Goal: Task Accomplishment & Management: Use online tool/utility

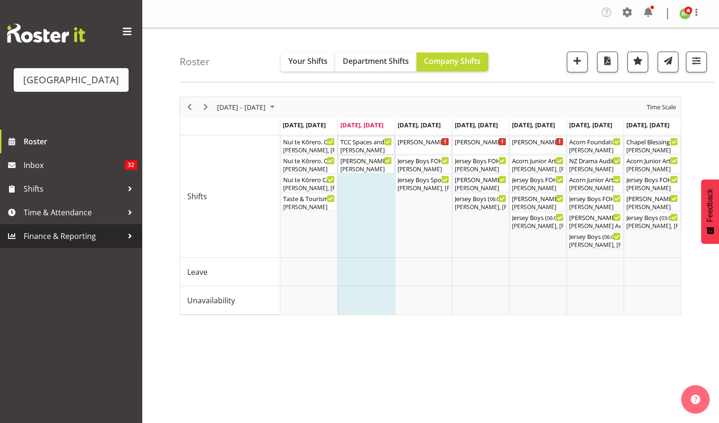
click at [69, 243] on span "Finance & Reporting" at bounding box center [73, 236] width 99 height 14
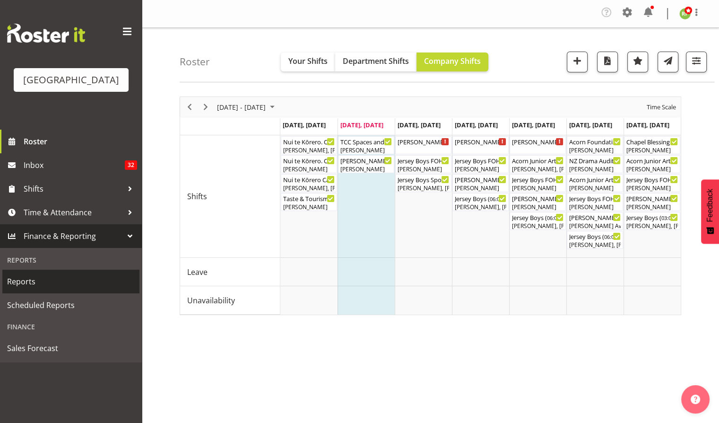
click at [23, 288] on span "Reports" at bounding box center [71, 281] width 128 height 14
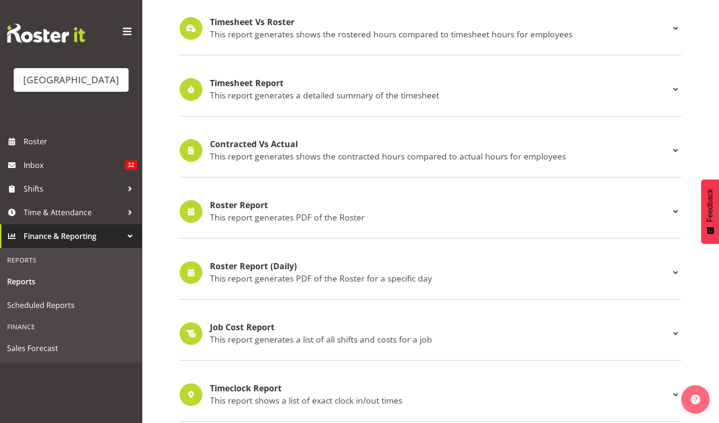
scroll to position [252, 0]
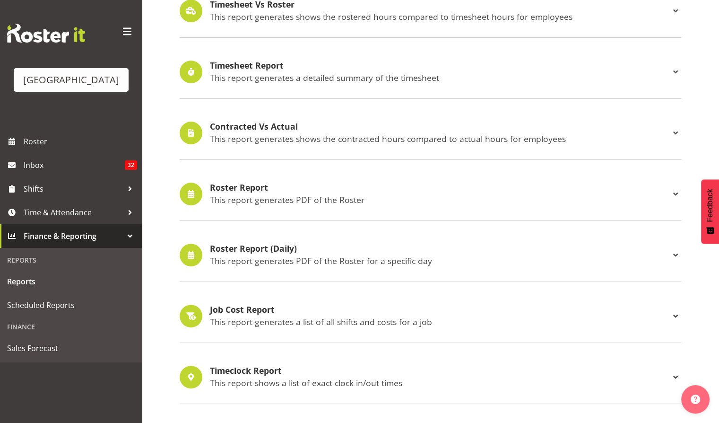
click at [248, 187] on h4 "Roster Report" at bounding box center [440, 187] width 460 height 9
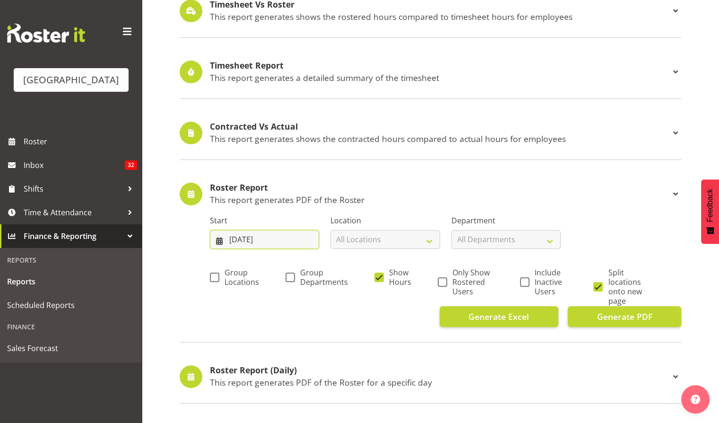
click at [256, 234] on input "02/09/2025" at bounding box center [264, 239] width 109 height 19
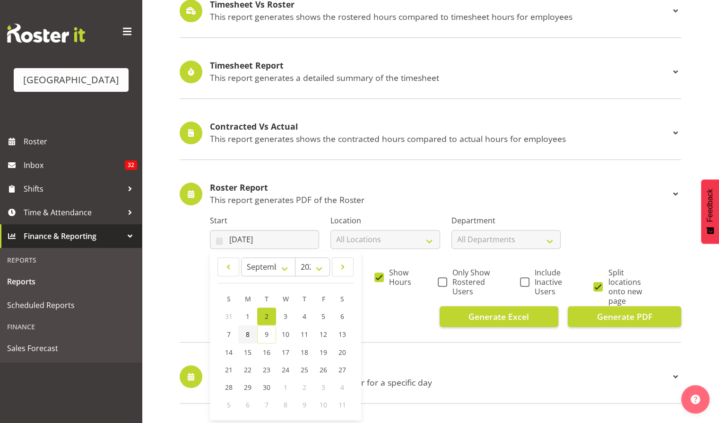
click at [245, 335] on link "8" at bounding box center [247, 334] width 19 height 18
type input "08/09/2025"
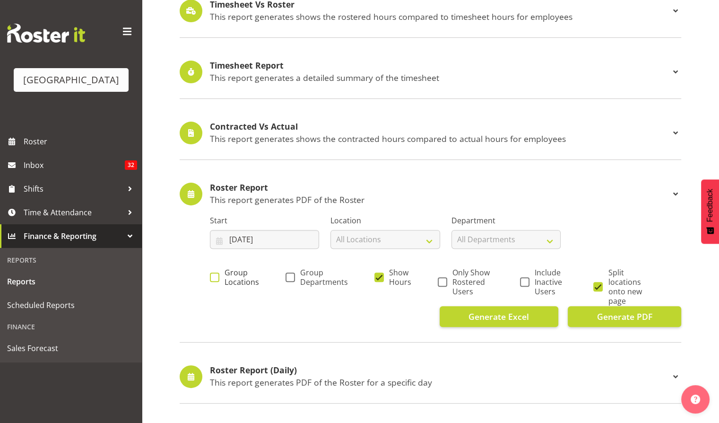
click at [225, 277] on span "Group Locations" at bounding box center [239, 277] width 40 height 19
click at [216, 277] on input "Group Locations" at bounding box center [213, 277] width 6 height 6
checkbox input "true"
drag, startPoint x: 293, startPoint y: 274, endPoint x: 299, endPoint y: 280, distance: 8.7
click at [293, 275] on span at bounding box center [290, 276] width 9 height 9
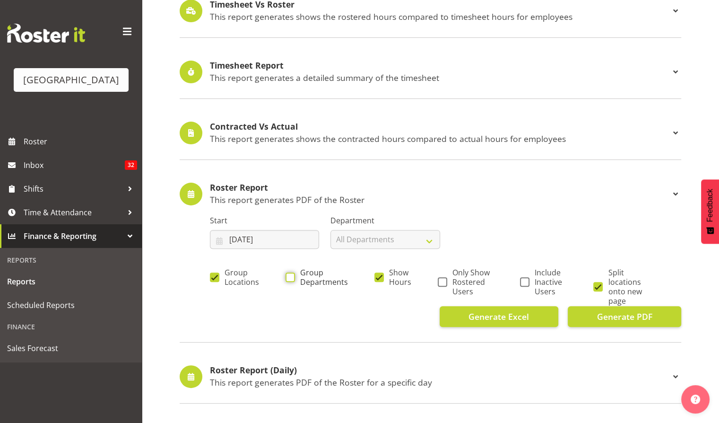
click at [292, 275] on input "Group Departments" at bounding box center [289, 277] width 6 height 6
checkbox input "true"
click at [442, 281] on span at bounding box center [442, 281] width 9 height 9
click at [442, 281] on input "Only Show Rostered Users" at bounding box center [441, 281] width 6 height 6
checkbox input "true"
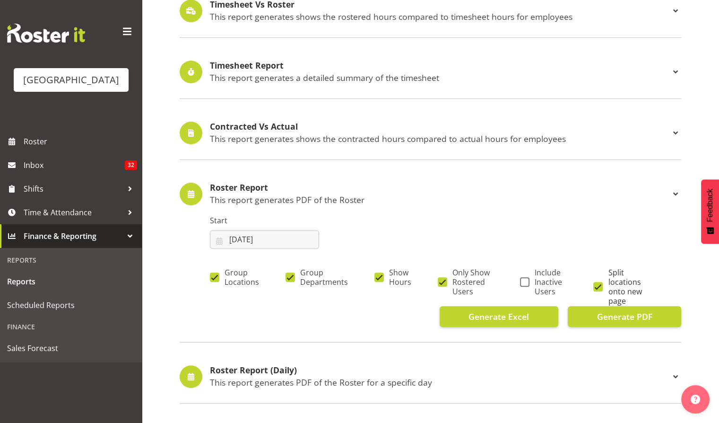
click at [597, 285] on span at bounding box center [597, 286] width 9 height 9
click at [597, 285] on input "Split locations onto new page" at bounding box center [596, 286] width 6 height 6
checkbox input "false"
click at [609, 317] on span "Generate PDF" at bounding box center [624, 316] width 55 height 12
click at [255, 237] on input "08/09/2025" at bounding box center [264, 239] width 109 height 19
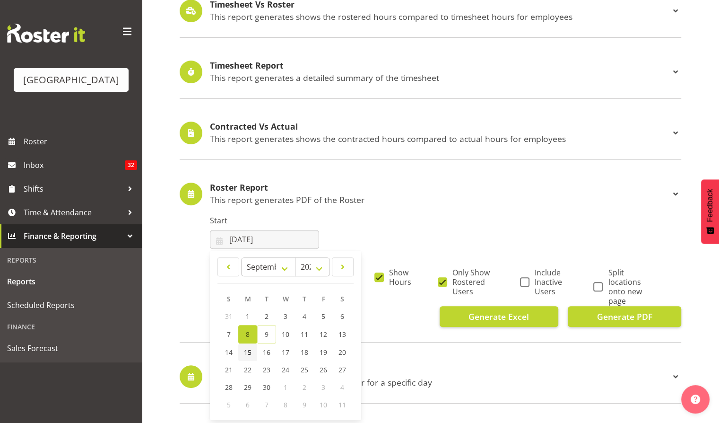
click at [245, 351] on span "15" at bounding box center [248, 351] width 8 height 9
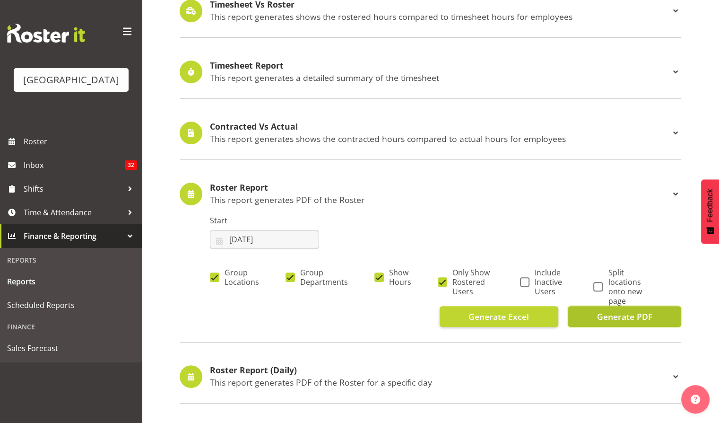
click at [605, 319] on span "Generate PDF" at bounding box center [624, 316] width 55 height 12
click at [254, 238] on input "15/09/2025" at bounding box center [264, 239] width 109 height 19
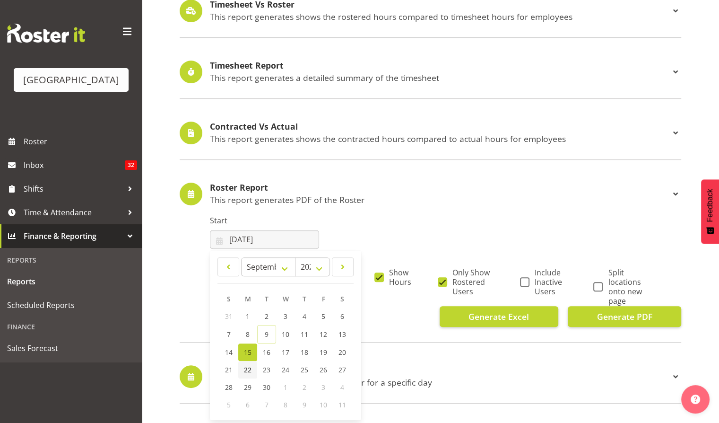
click at [245, 369] on span "22" at bounding box center [248, 369] width 8 height 9
type input "22/09/2025"
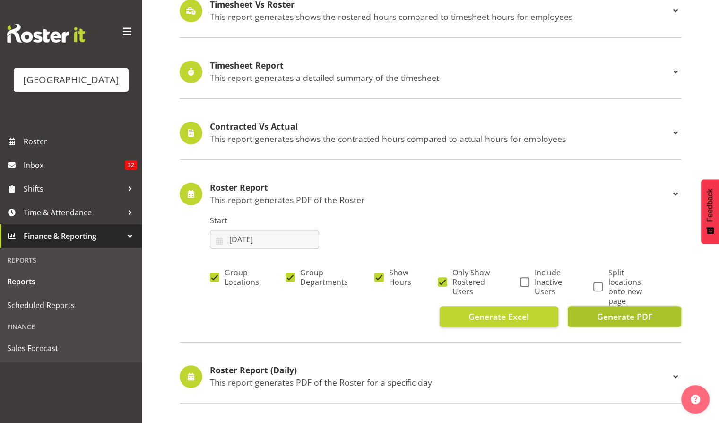
click at [633, 311] on span "Generate PDF" at bounding box center [624, 316] width 55 height 12
